Goal: Navigation & Orientation: Find specific page/section

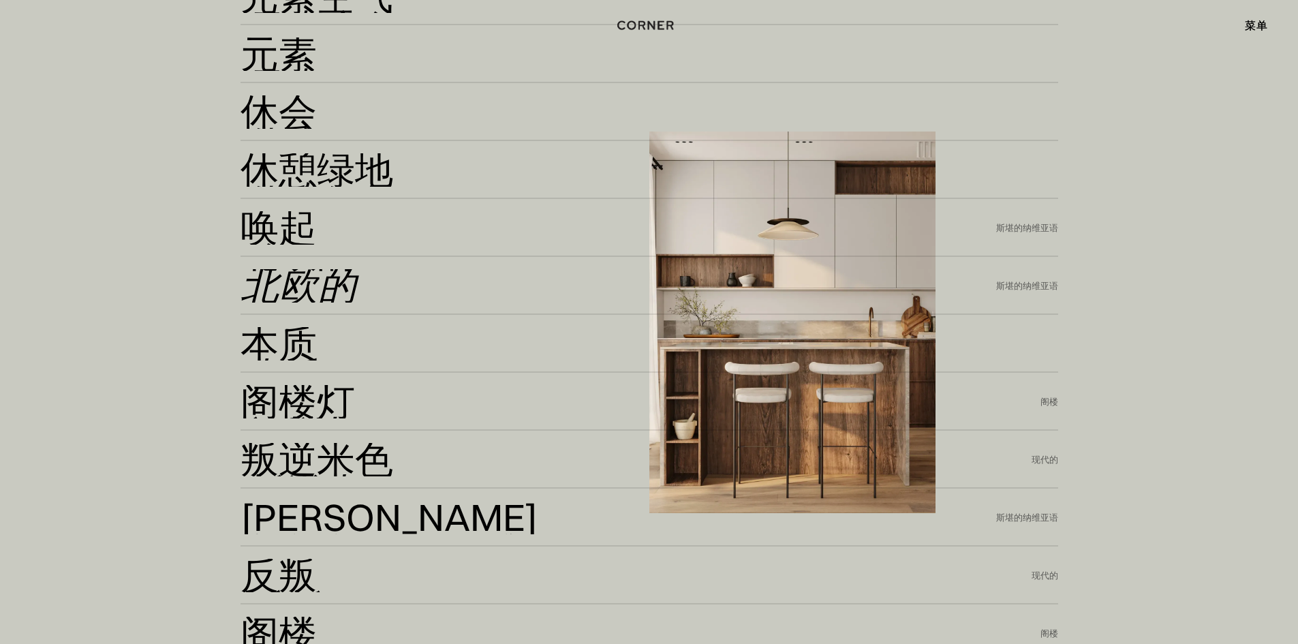
scroll to position [3406, 0]
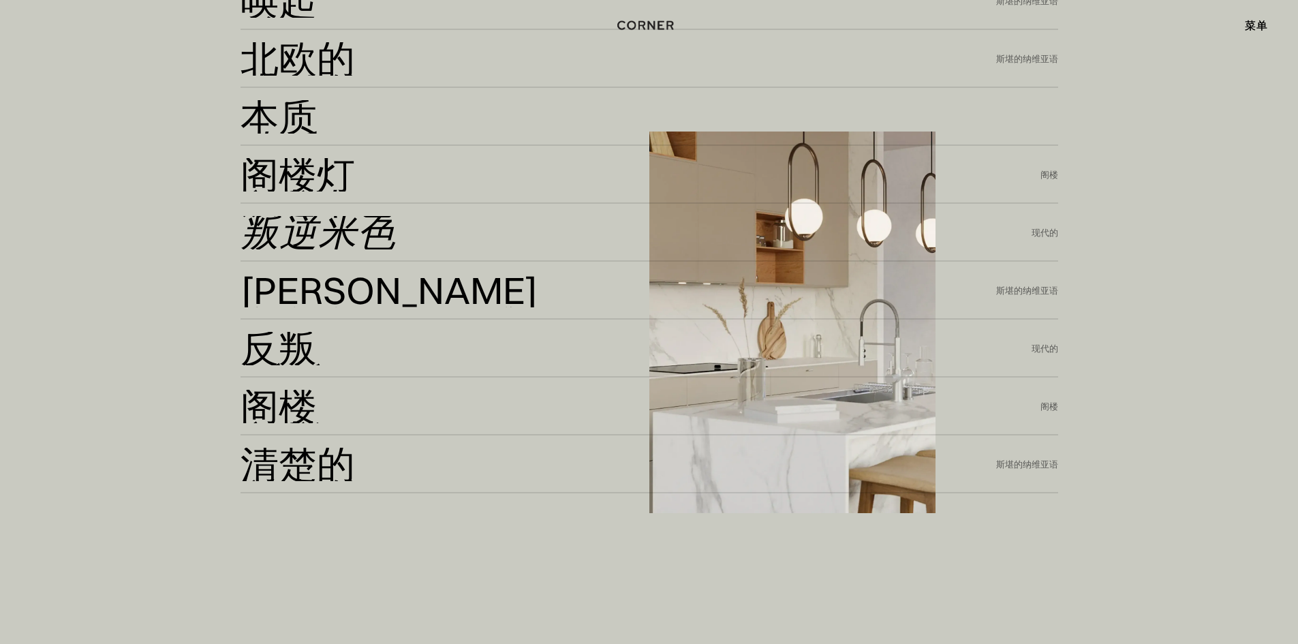
click at [318, 232] on font "叛逆米色" at bounding box center [317, 232] width 155 height 52
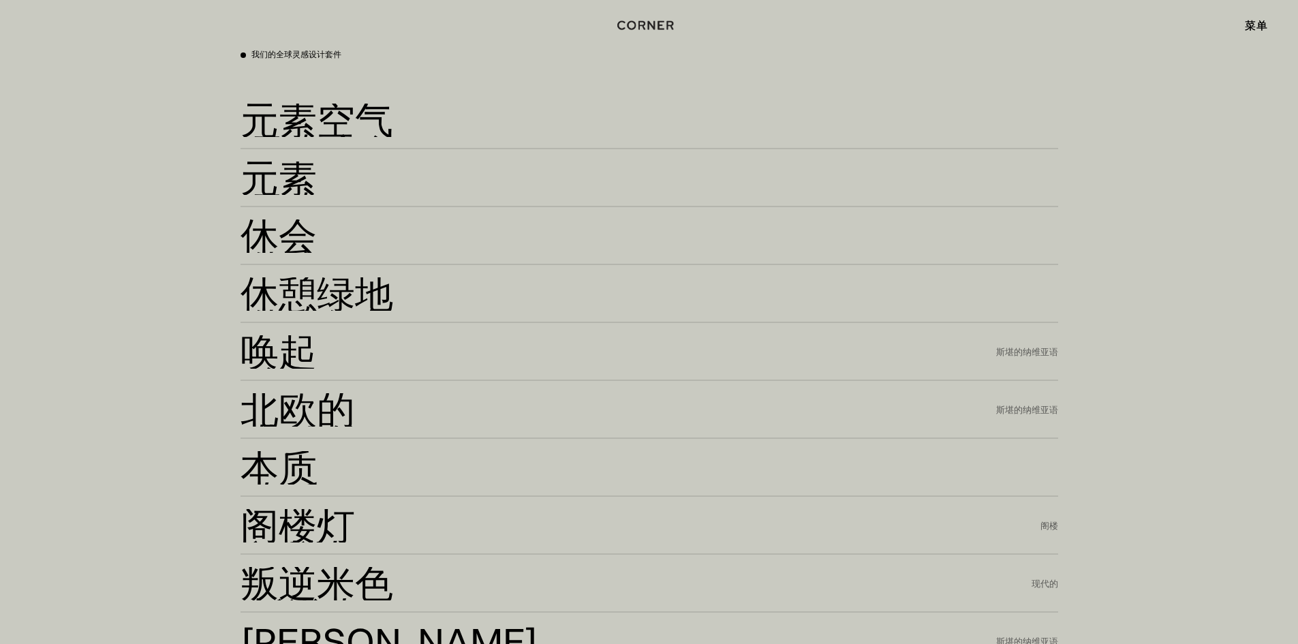
scroll to position [2951, 0]
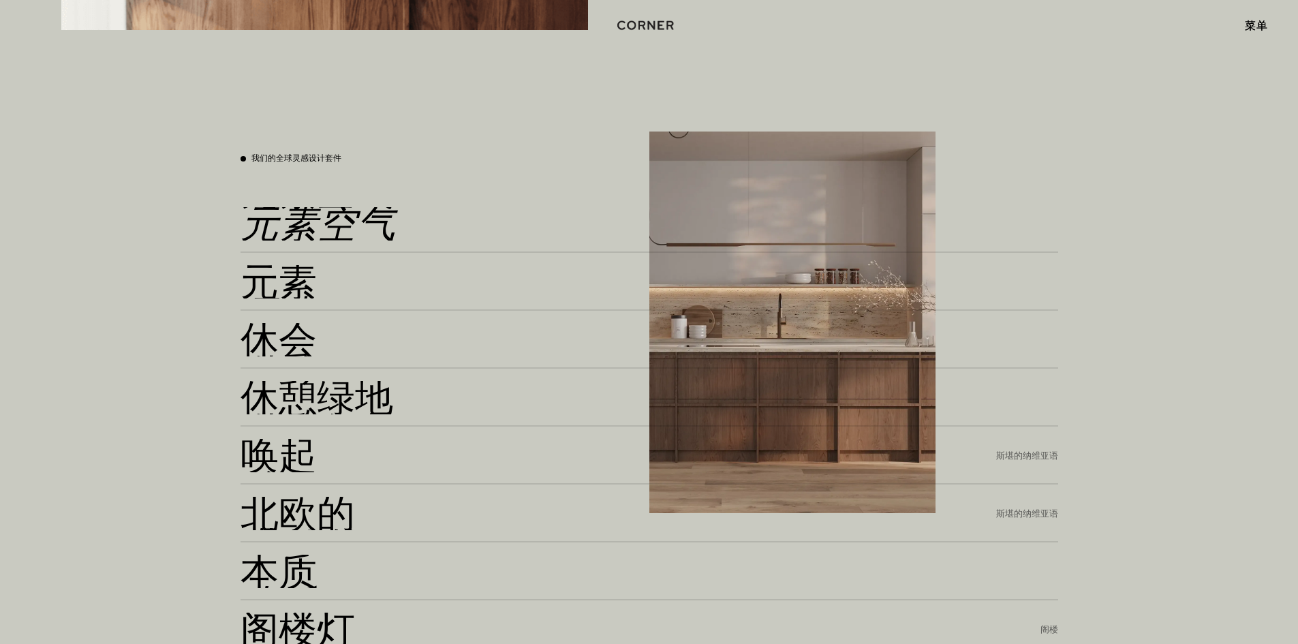
click at [289, 221] on font "元素空气" at bounding box center [317, 223] width 155 height 52
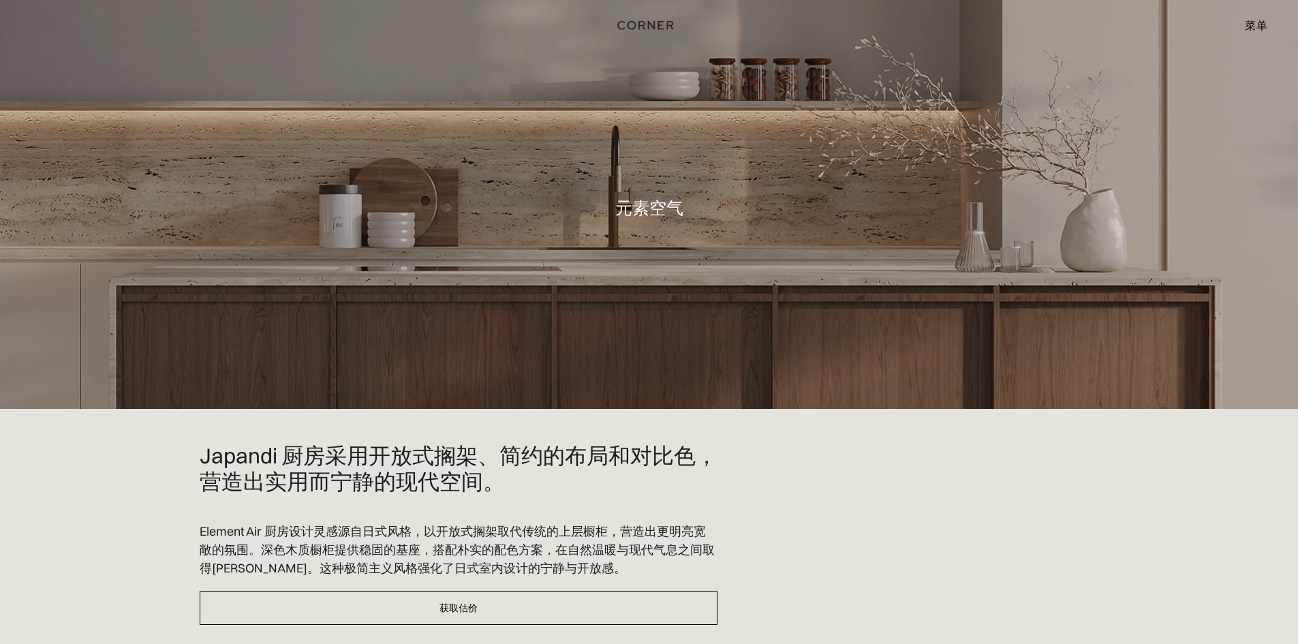
click at [1249, 24] on font "菜单" at bounding box center [1255, 25] width 22 height 14
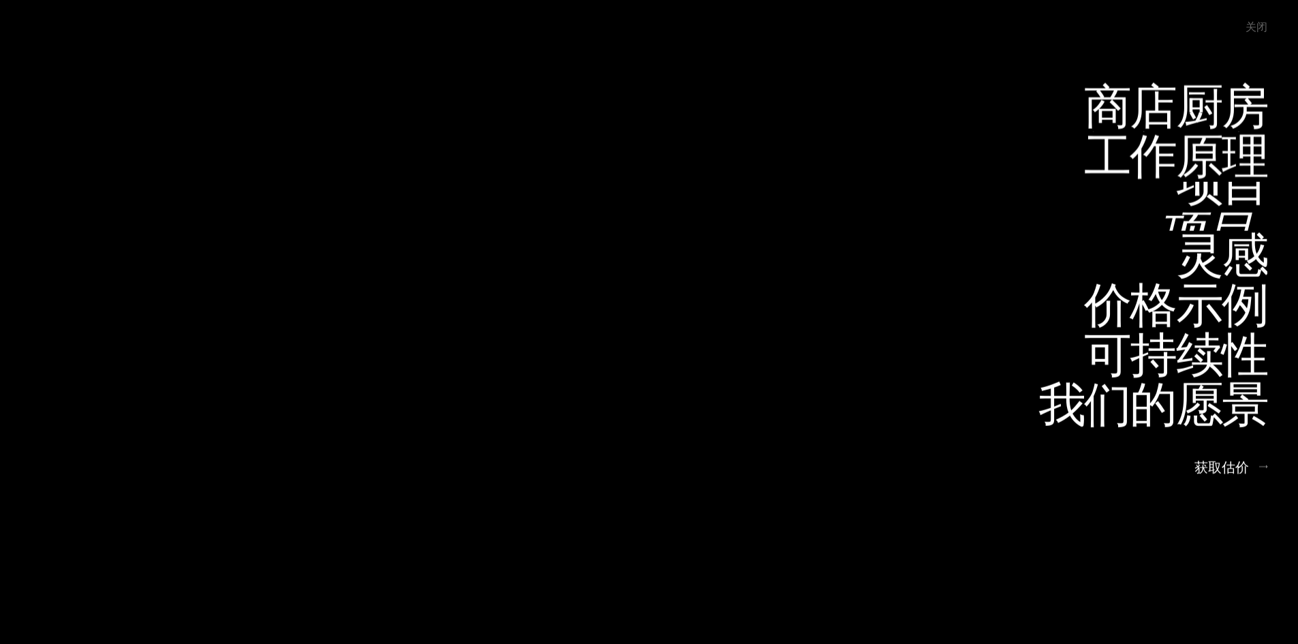
click at [1199, 217] on font "项目" at bounding box center [1204, 229] width 95 height 67
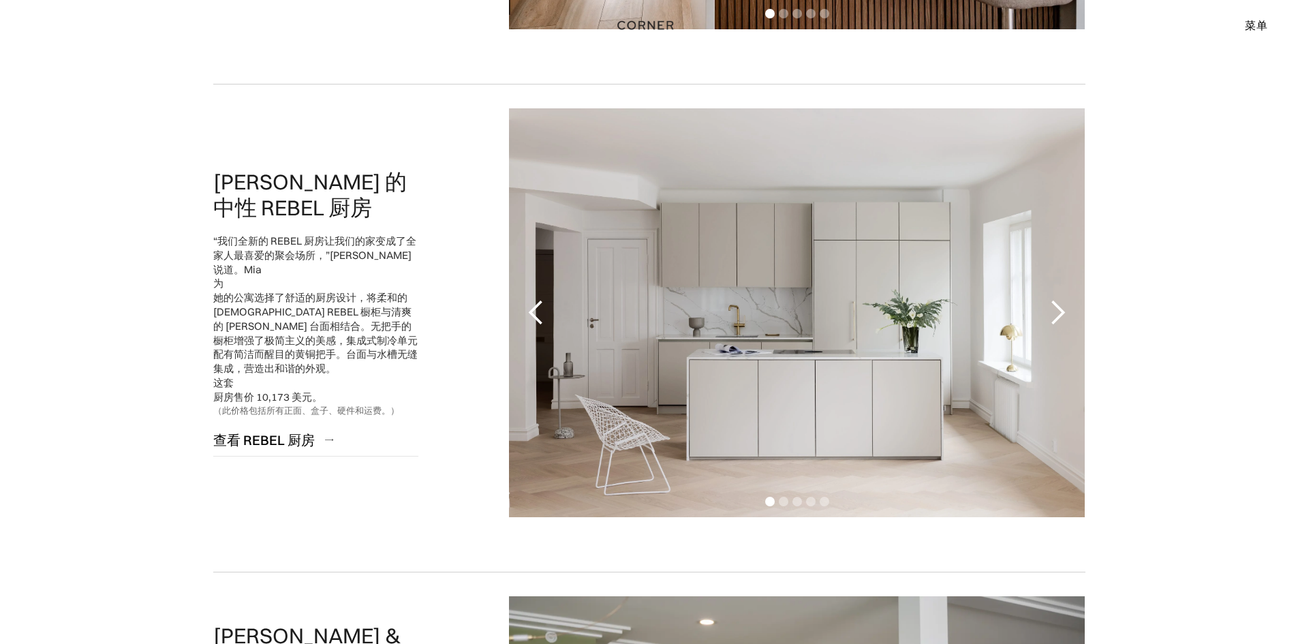
scroll to position [2951, 0]
